Goal: Transaction & Acquisition: Purchase product/service

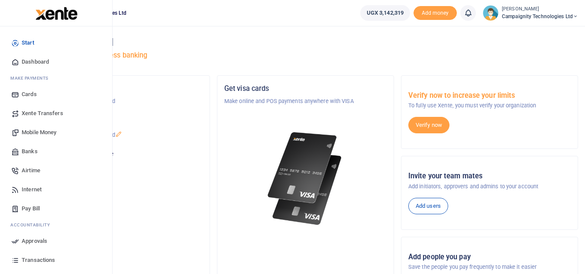
click at [43, 257] on span "Transactions" at bounding box center [38, 260] width 33 height 9
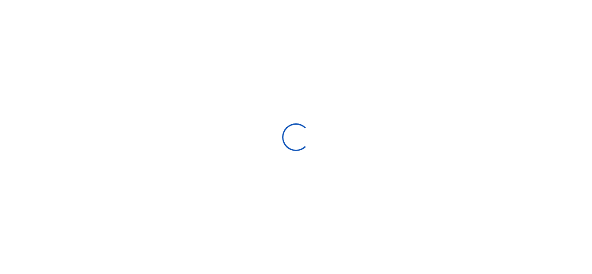
select select
type input "08/27/2025 - 09/25/2025"
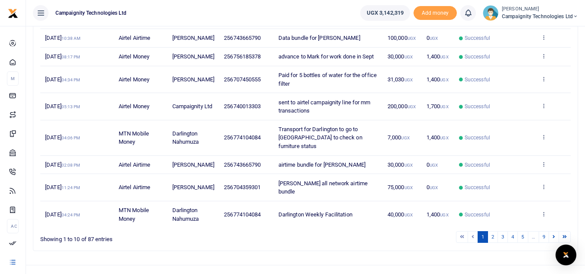
scroll to position [200, 0]
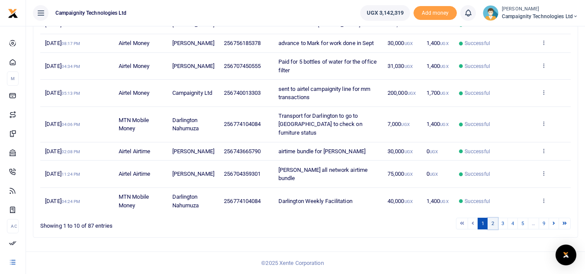
click at [492, 225] on link "2" at bounding box center [493, 224] width 10 height 12
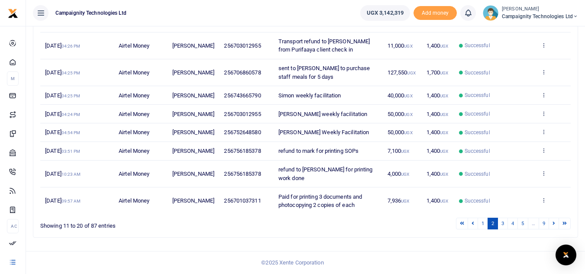
scroll to position [183, 0]
drag, startPoint x: 235, startPoint y: 136, endPoint x: 240, endPoint y: 138, distance: 5.4
click at [240, 136] on span "256752648580" at bounding box center [242, 132] width 37 height 6
click at [234, 136] on span "256752648580" at bounding box center [242, 132] width 37 height 6
drag, startPoint x: 233, startPoint y: 136, endPoint x: 270, endPoint y: 141, distance: 37.9
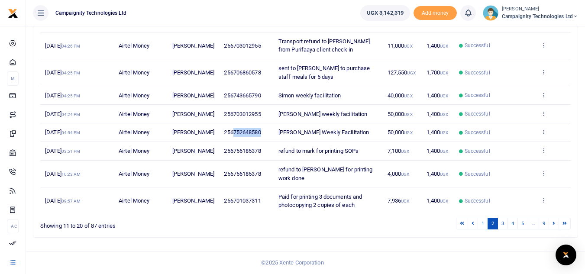
click at [270, 141] on td "256752648580" at bounding box center [246, 132] width 55 height 19
copy span "752648580"
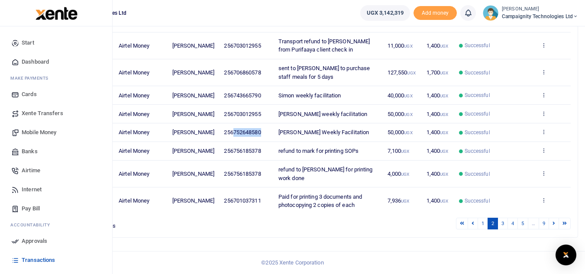
click at [42, 135] on span "Mobile Money" at bounding box center [39, 132] width 35 height 9
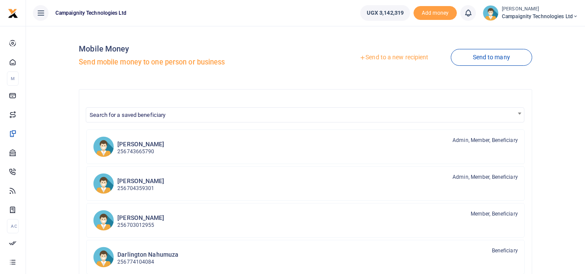
click at [404, 53] on link "Send to a new recipient" at bounding box center [394, 58] width 113 height 16
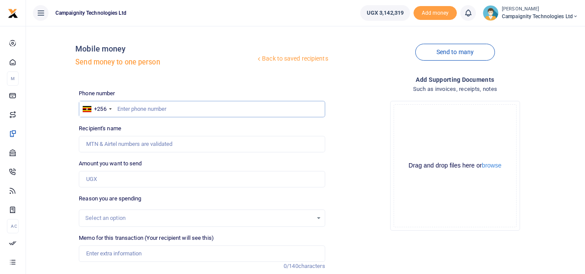
click at [271, 108] on input "text" at bounding box center [202, 109] width 246 height 16
paste input "752648580"
type input "752648580"
type input "Bachwa Samuels"
type input "752648580"
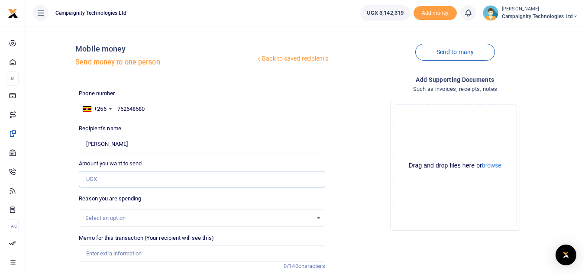
click at [123, 177] on input "Amount you want to send" at bounding box center [202, 179] width 246 height 16
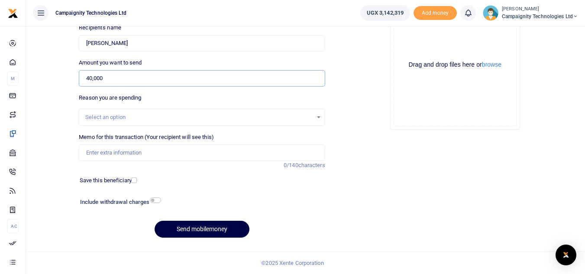
type input "40,000"
click at [255, 147] on input "Memo for this transaction (Your recipient will see this)" at bounding box center [202, 153] width 246 height 16
type input "w"
type input "Ronnie Weekly Facilitation"
click at [197, 228] on button "Send mobilemoney" at bounding box center [202, 229] width 95 height 17
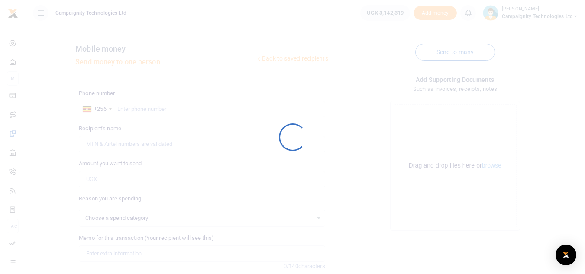
scroll to position [101, 0]
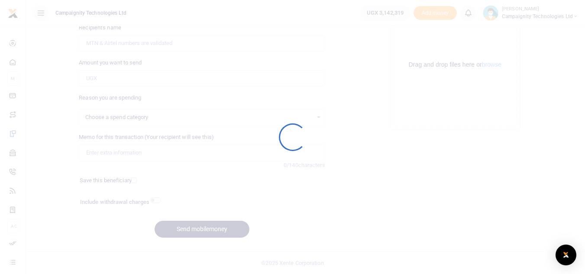
select select
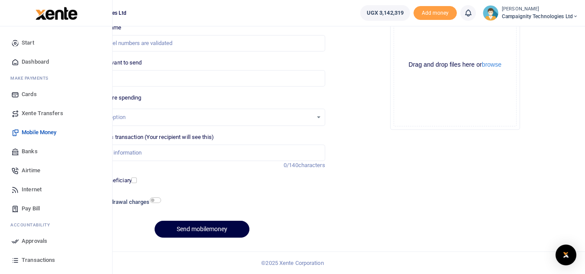
click at [19, 241] on icon at bounding box center [15, 241] width 8 height 8
click at [30, 240] on span "Approvals" at bounding box center [35, 241] width 26 height 9
click at [44, 240] on span "Approvals" at bounding box center [35, 241] width 26 height 9
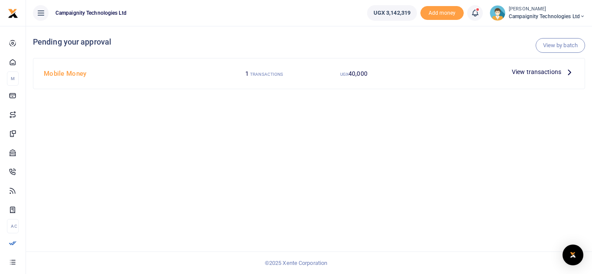
click at [543, 69] on span "View transactions" at bounding box center [536, 72] width 49 height 10
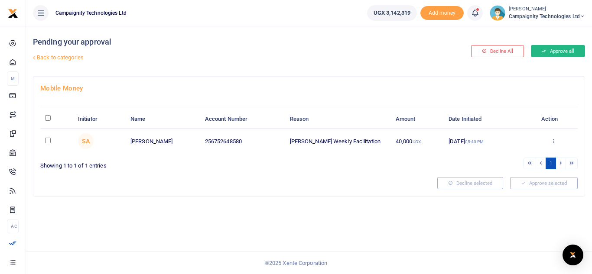
click at [562, 51] on button "Approve all" at bounding box center [558, 51] width 54 height 12
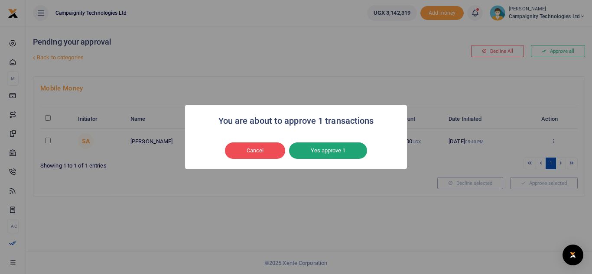
click at [343, 153] on button "Yes approve 1" at bounding box center [328, 151] width 78 height 16
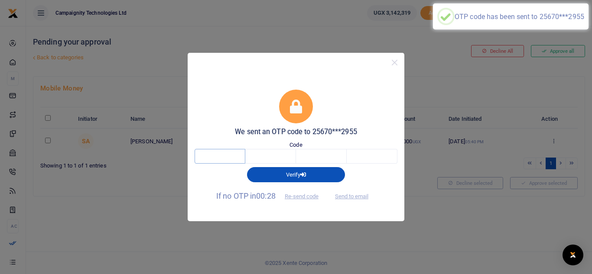
click at [230, 155] on input "text" at bounding box center [220, 156] width 51 height 15
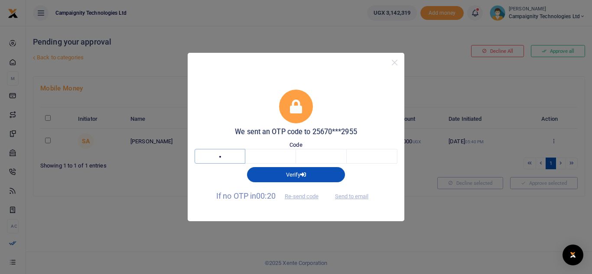
type input "1"
type input "7"
type input "9"
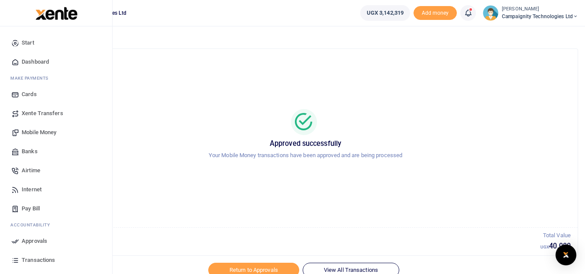
click at [49, 256] on span "Transactions" at bounding box center [38, 260] width 33 height 9
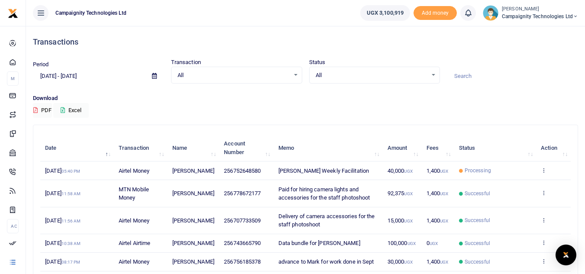
scroll to position [200, 0]
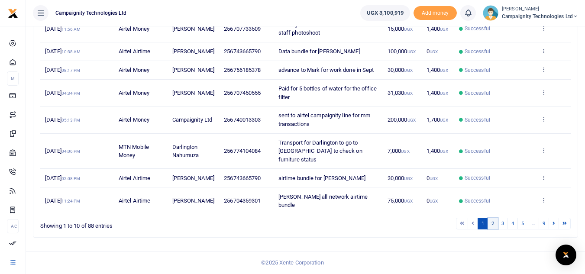
click at [495, 223] on link "2" at bounding box center [493, 224] width 10 height 12
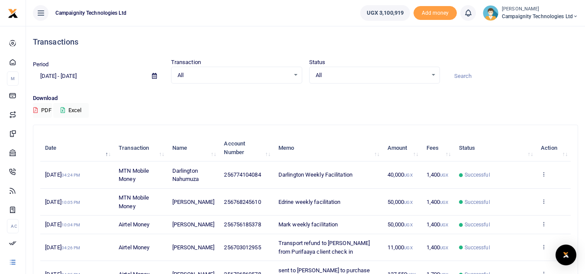
scroll to position [183, 0]
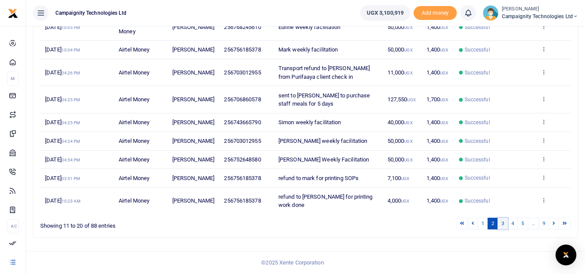
click at [505, 224] on link "3" at bounding box center [503, 224] width 10 height 12
